Goal: Check status: Check status

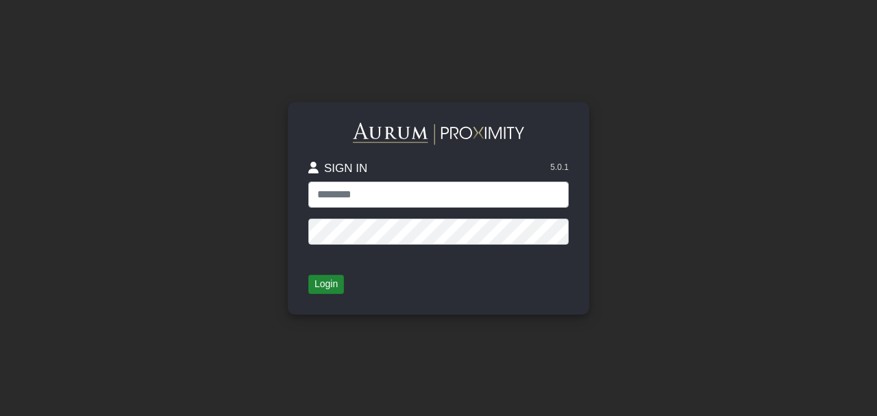
type input "**********"
click at [320, 281] on button "Login" at bounding box center [326, 284] width 36 height 19
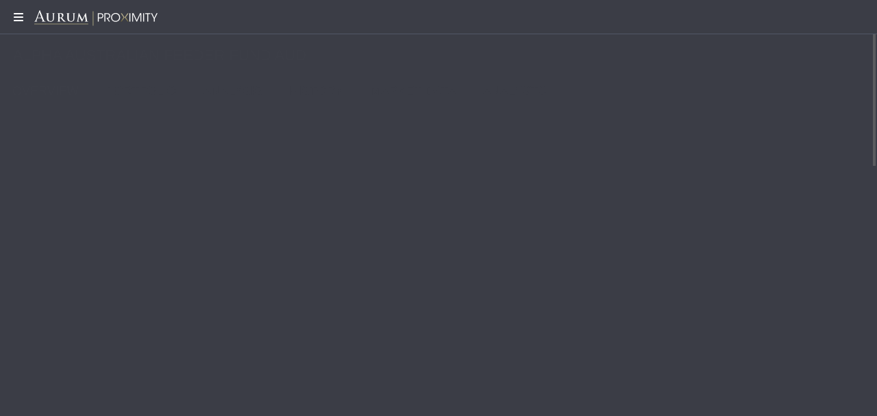
click at [20, 16] on icon at bounding box center [17, 17] width 34 height 11
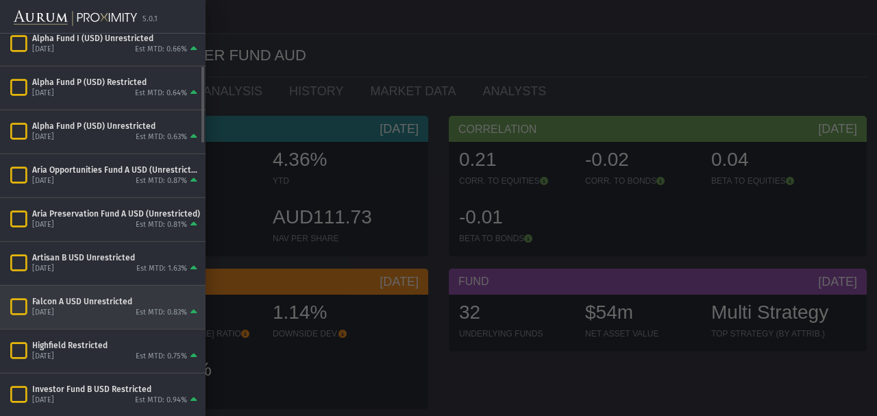
scroll to position [157, 0]
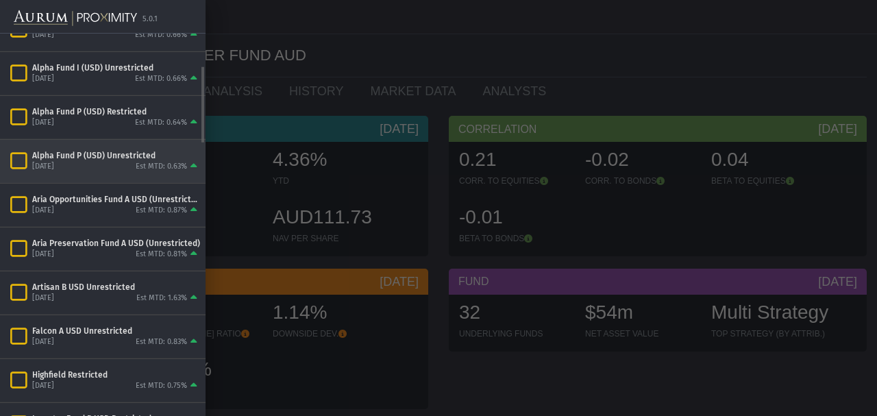
click at [52, 158] on div "Alpha Fund P (USD) Unrestricted [DATE] Est MTD: 0.63%" at bounding box center [116, 160] width 168 height 23
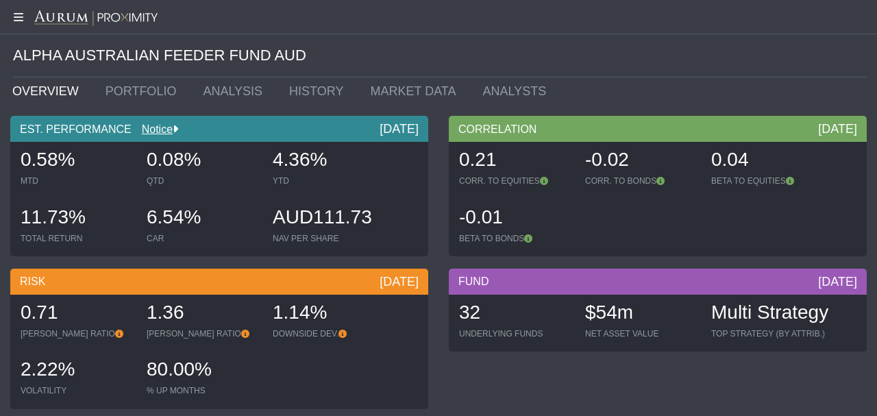
click at [52, 158] on mat-sidenav-container "5.0.1 Pull down to refresh... Release to refresh... Refreshing... Alpha Austral…" at bounding box center [438, 208] width 877 height 416
